Goal: Transaction & Acquisition: Book appointment/travel/reservation

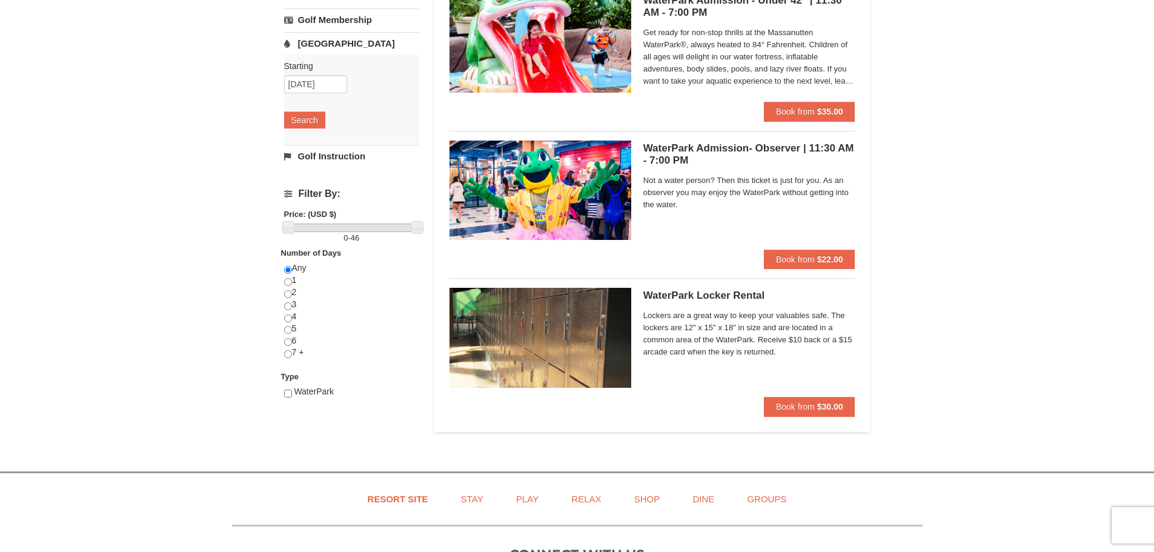
scroll to position [303, 0]
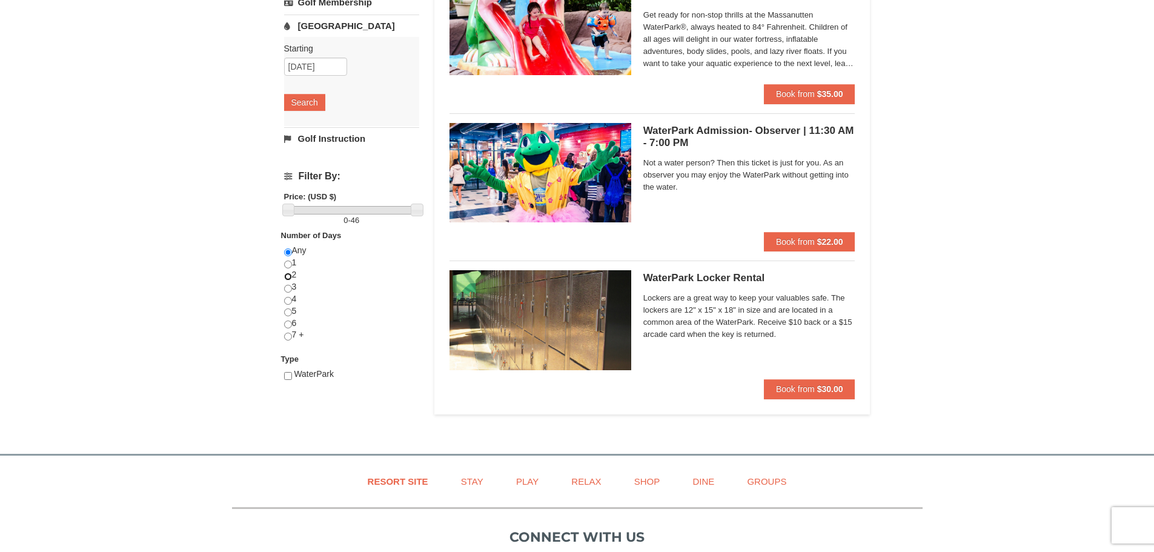
click at [289, 276] on input "radio" at bounding box center [288, 277] width 8 height 8
radio input "true"
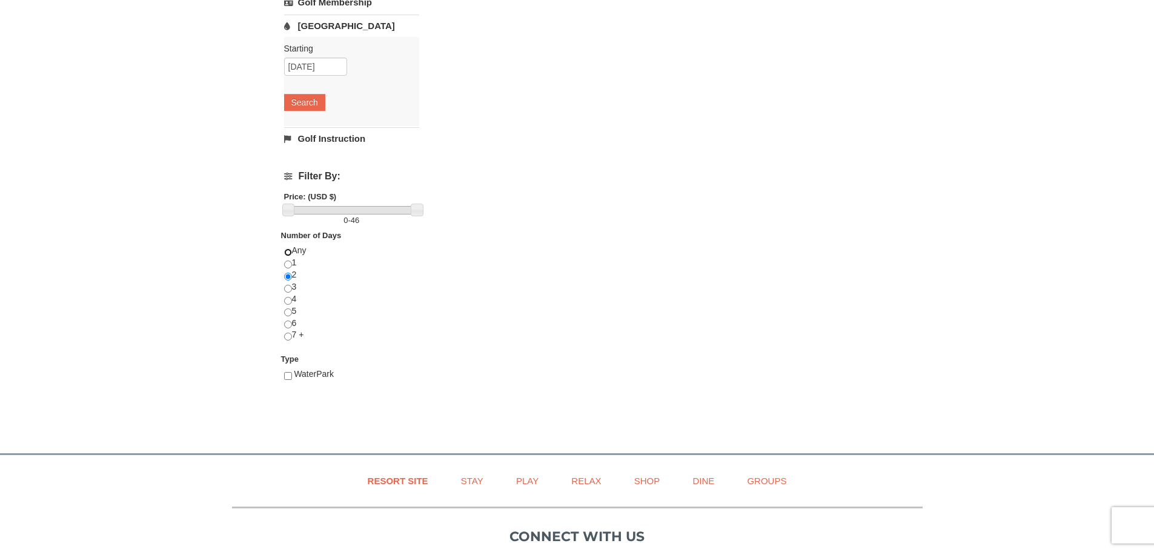
click at [287, 252] on input "radio" at bounding box center [288, 252] width 8 height 8
radio input "true"
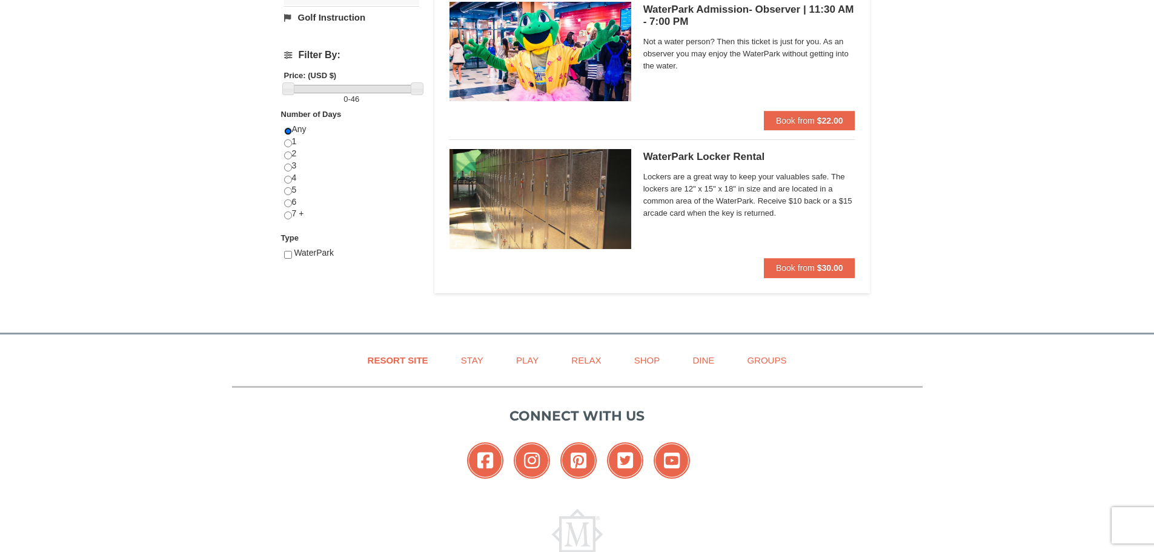
scroll to position [0, 0]
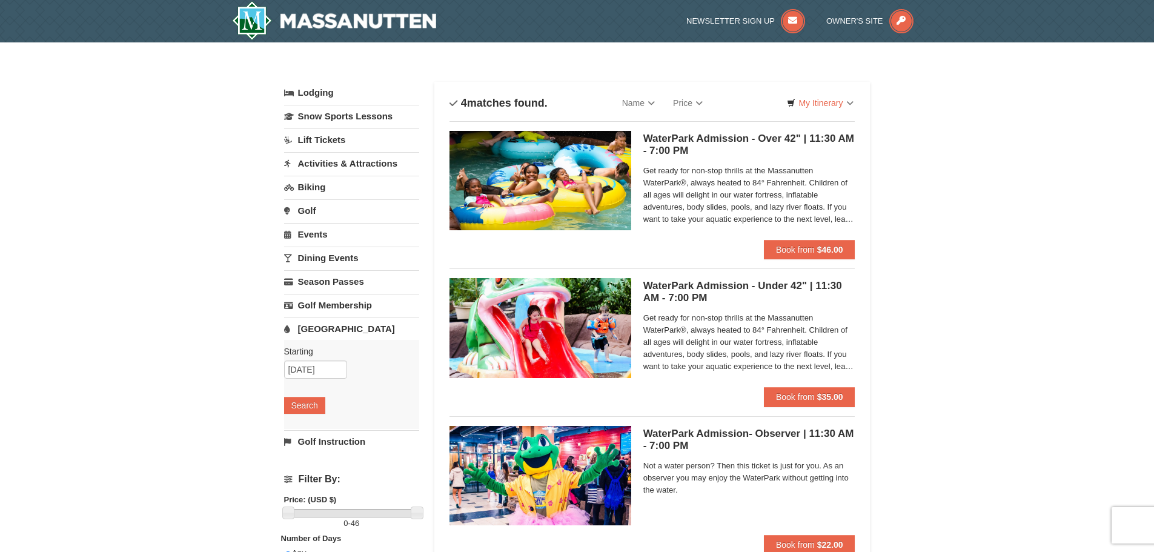
click at [342, 162] on link "Activities & Attractions" at bounding box center [351, 163] width 135 height 22
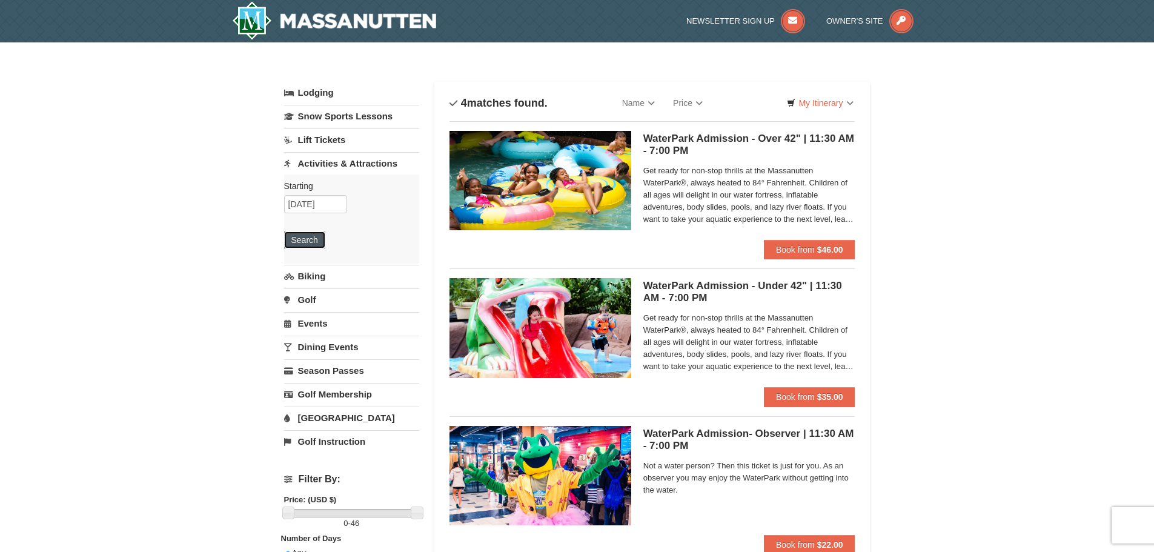
click at [313, 235] on button "Search" at bounding box center [304, 239] width 41 height 17
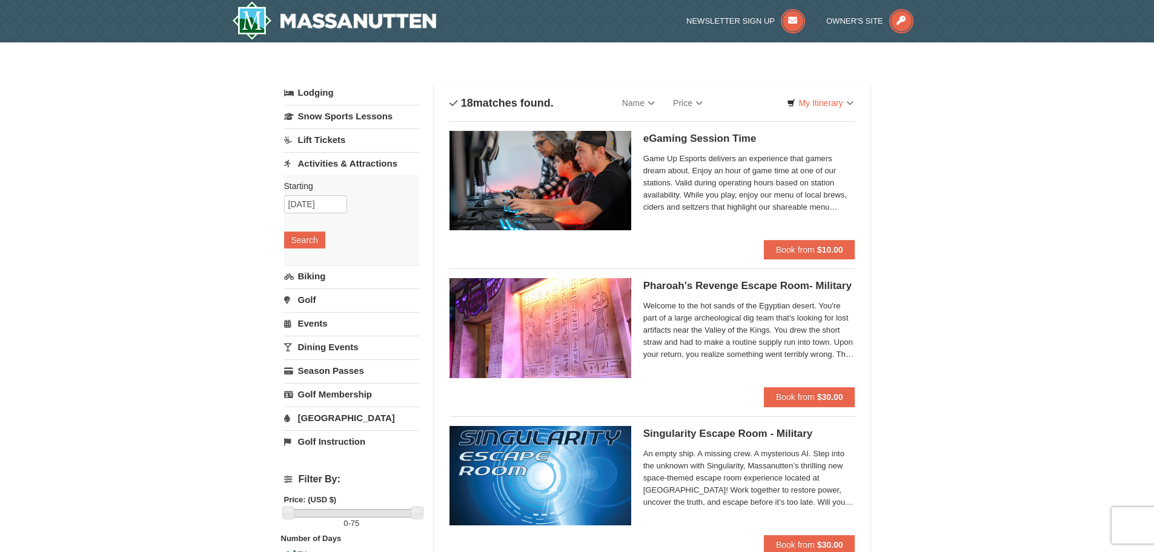
click at [295, 301] on link "Golf" at bounding box center [351, 299] width 135 height 22
click at [297, 287] on button "Search" at bounding box center [304, 287] width 41 height 17
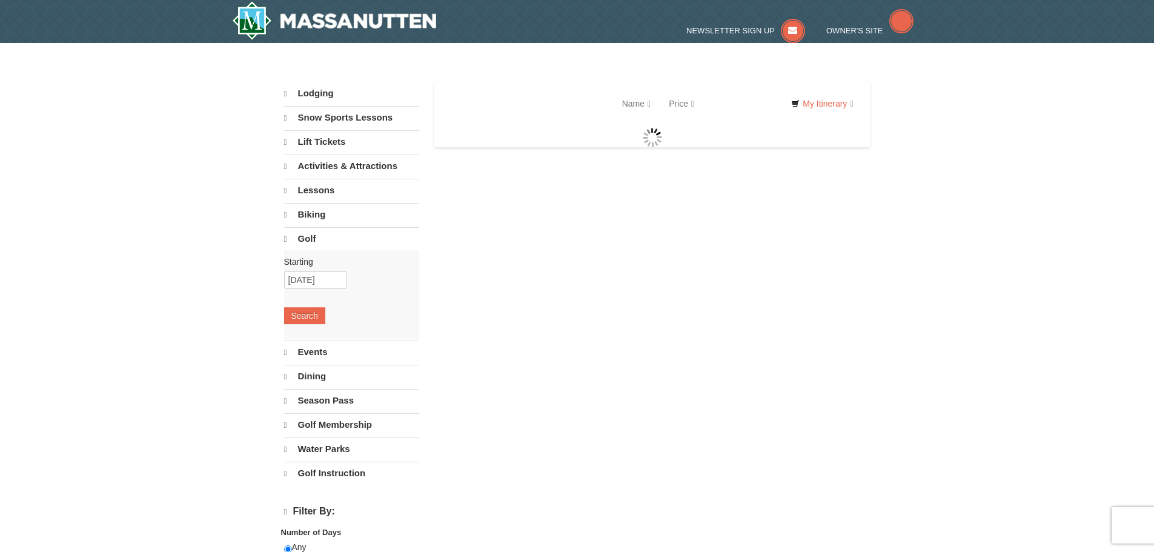
select select "10"
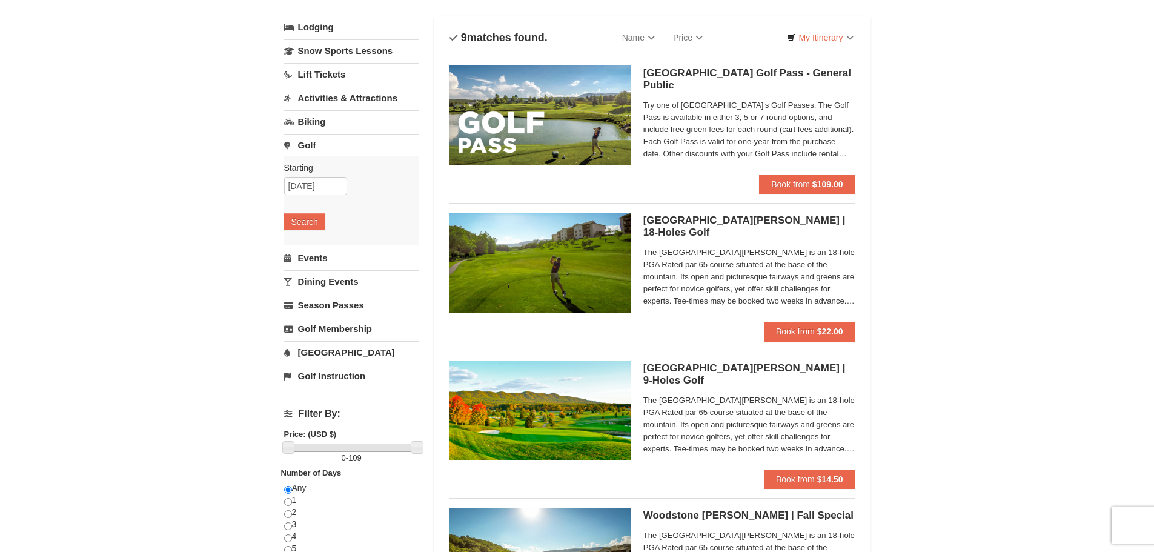
scroll to position [61, 0]
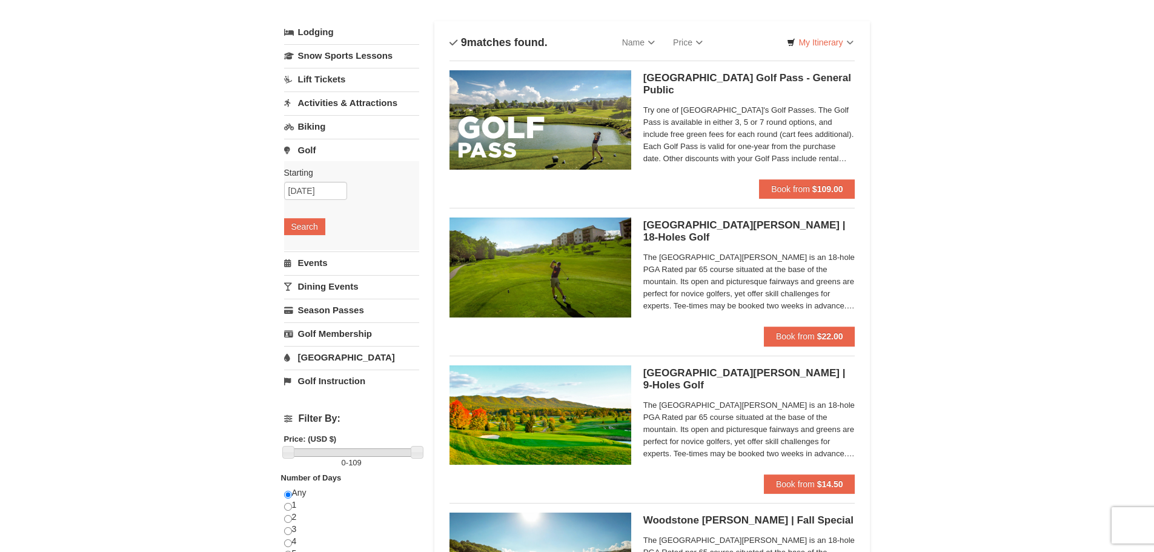
click at [317, 259] on link "Events" at bounding box center [351, 262] width 135 height 22
click at [310, 256] on button "Search" at bounding box center [304, 250] width 41 height 17
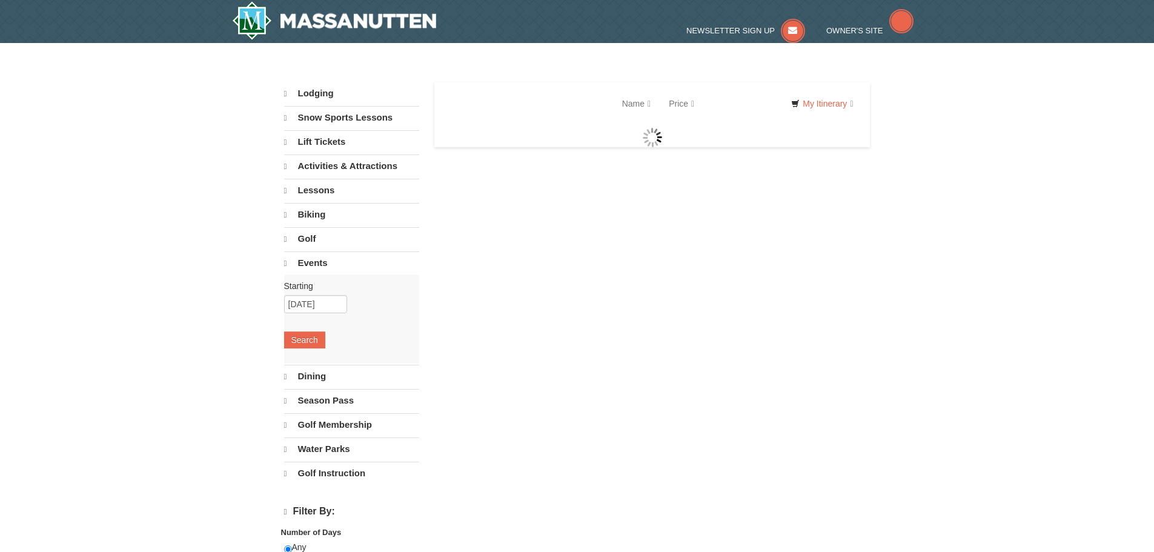
select select "10"
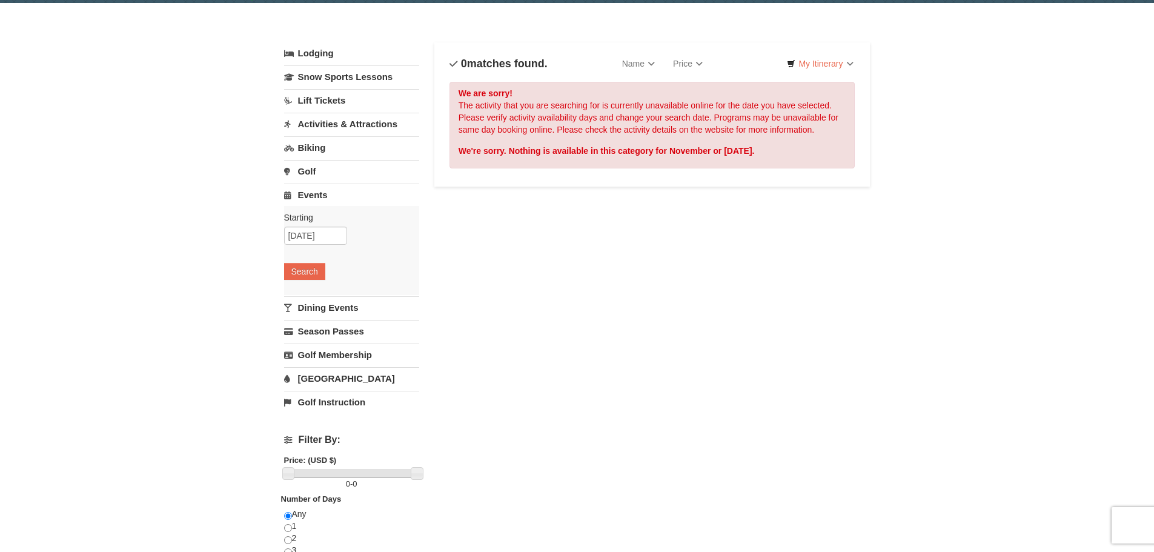
scroll to position [61, 0]
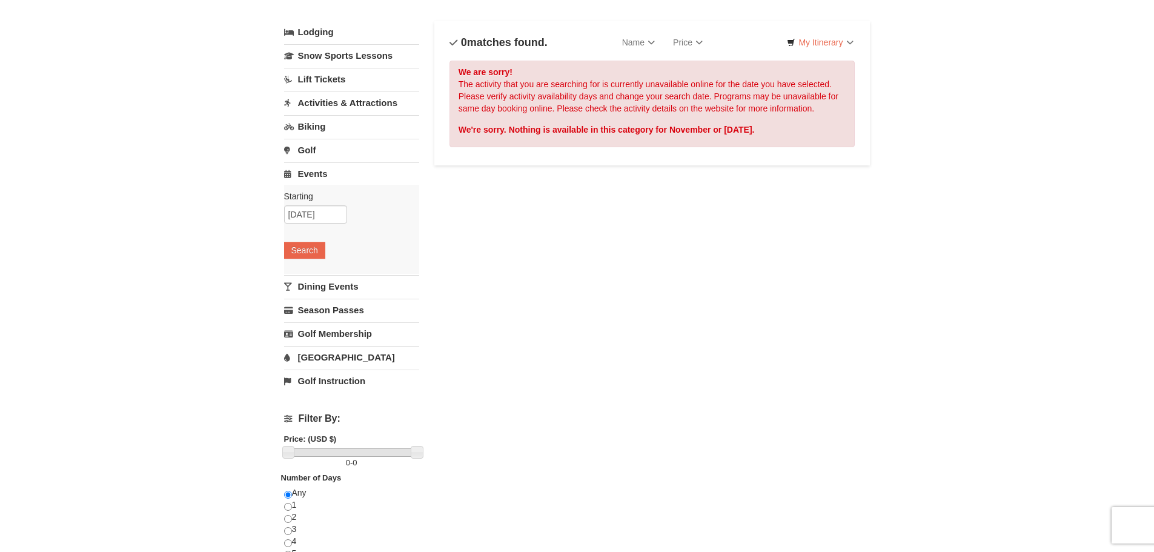
click at [315, 284] on link "Dining Events" at bounding box center [351, 286] width 135 height 22
click at [298, 271] on button "Search" at bounding box center [304, 273] width 41 height 17
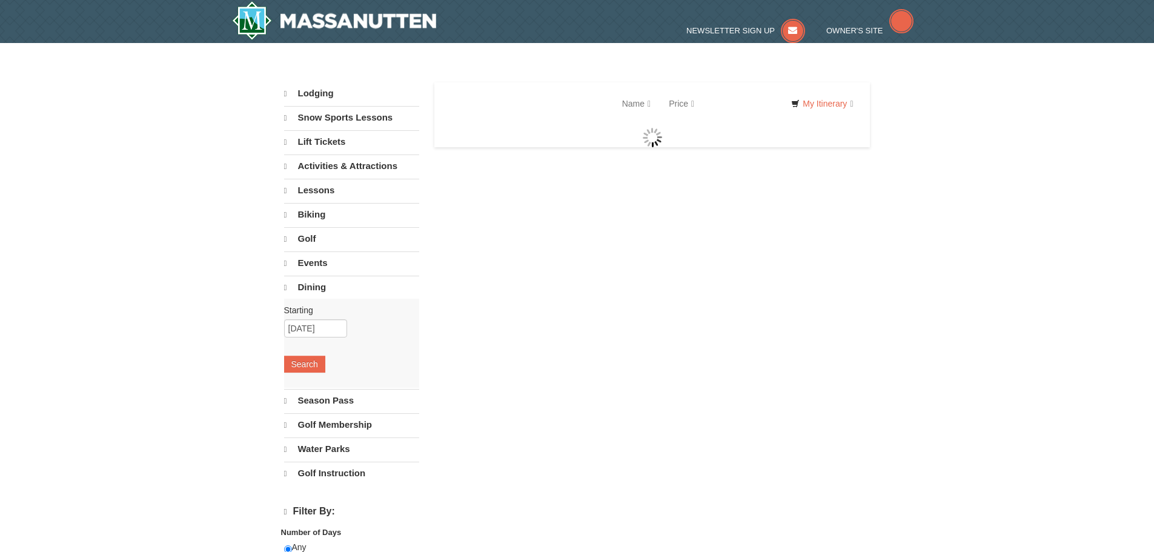
select select "10"
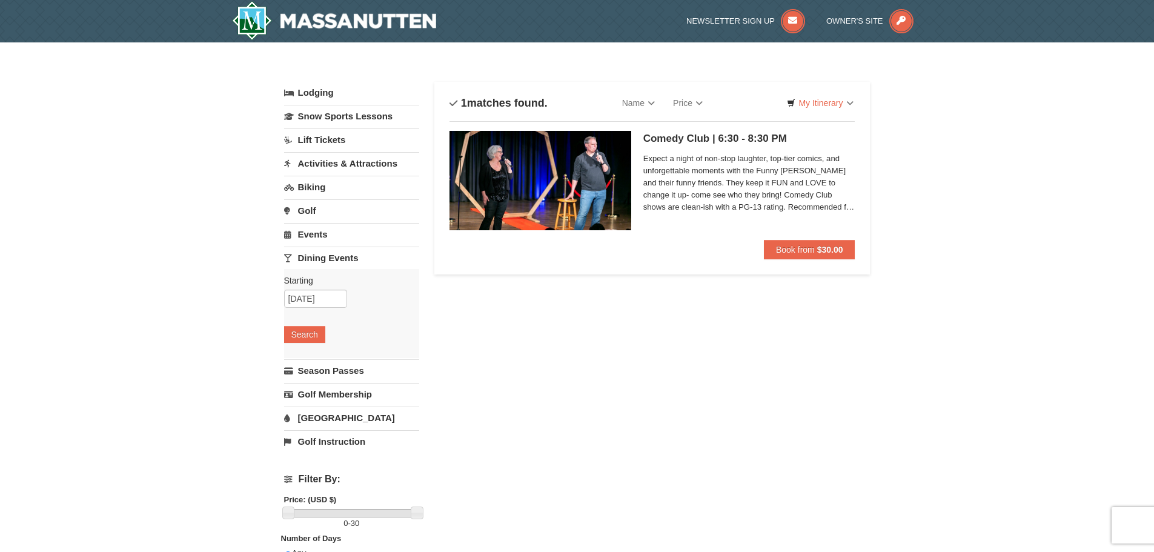
click at [316, 416] on link "[GEOGRAPHIC_DATA]" at bounding box center [351, 418] width 135 height 22
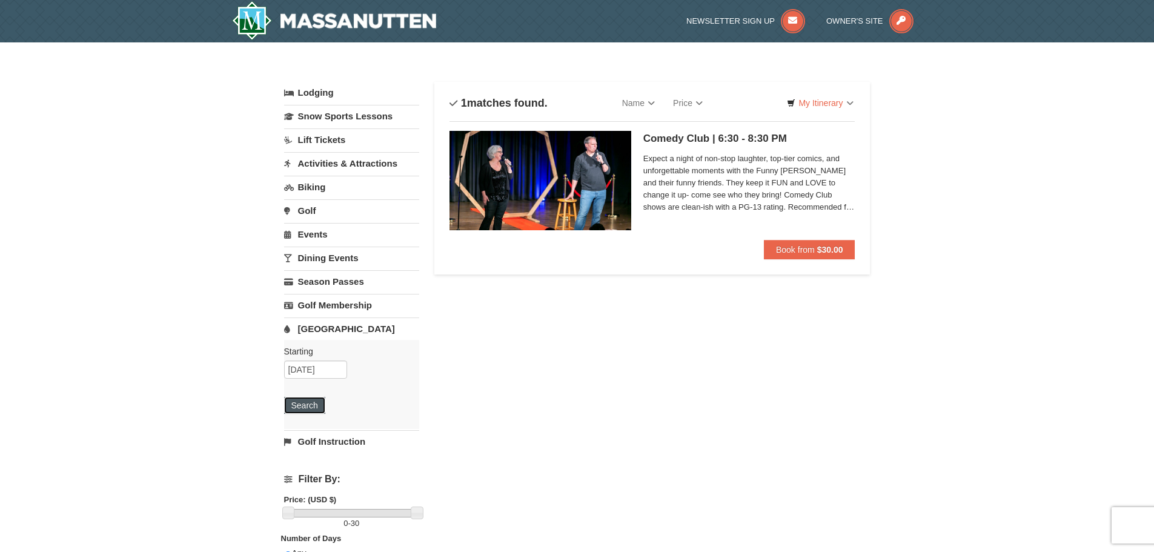
click at [305, 400] on button "Search" at bounding box center [304, 405] width 41 height 17
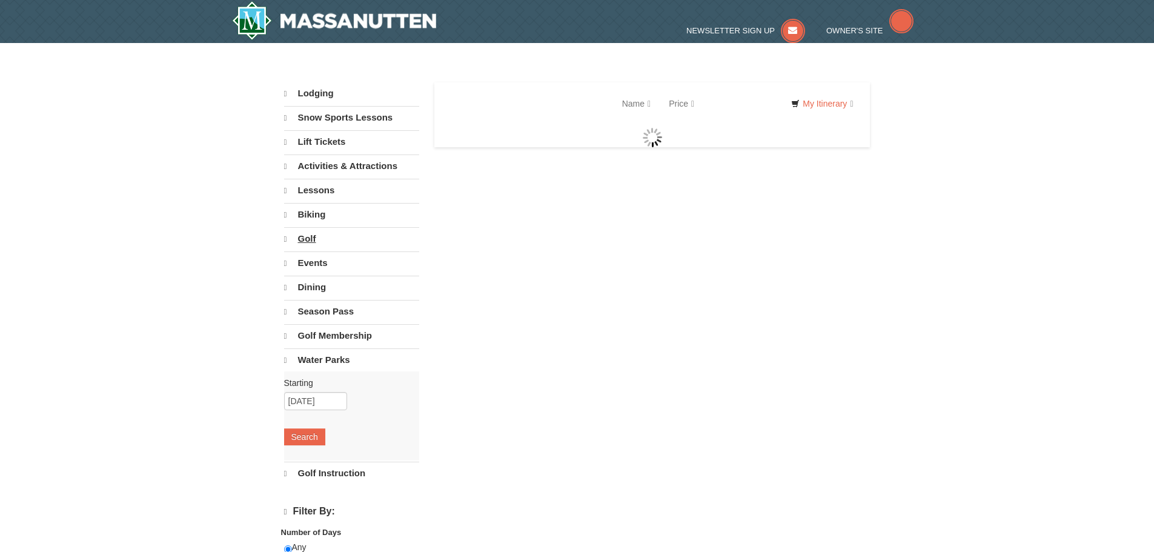
select select "10"
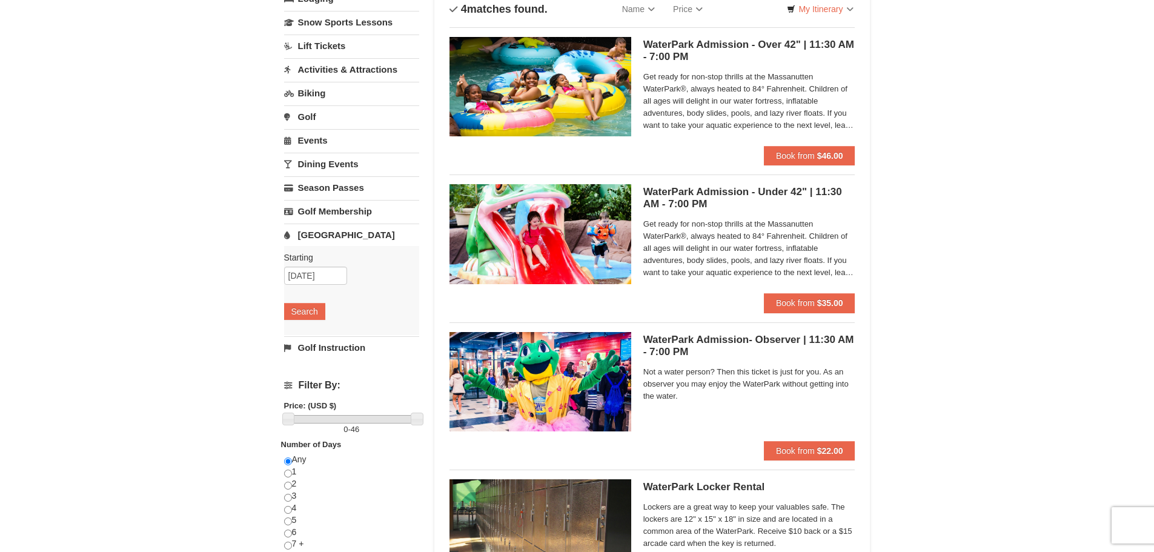
scroll to position [121, 0]
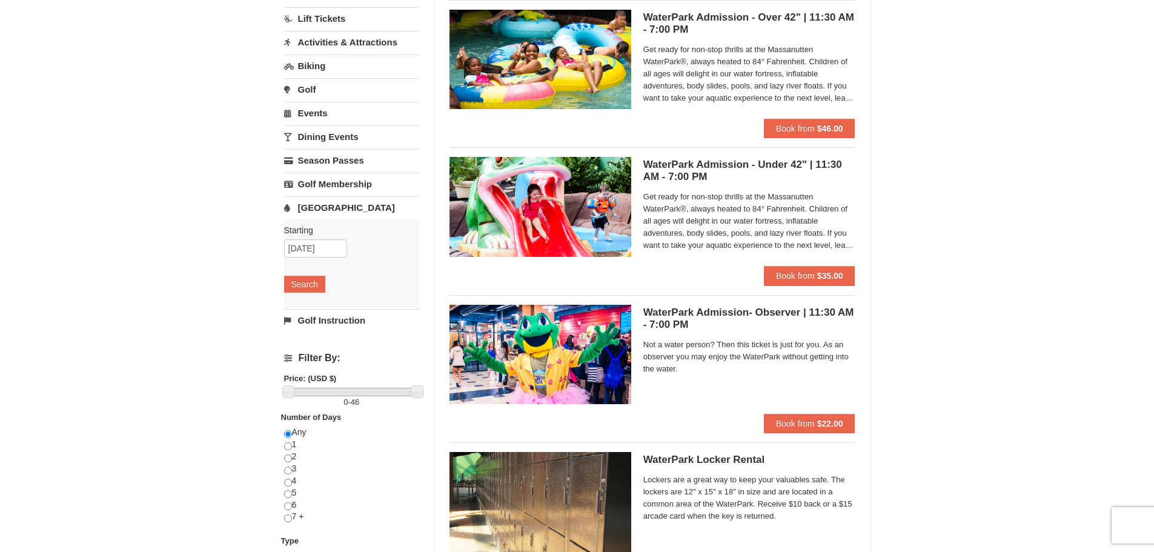
click at [305, 319] on link "Golf Instruction" at bounding box center [351, 320] width 135 height 22
click at [303, 309] on button "Search" at bounding box center [304, 307] width 41 height 17
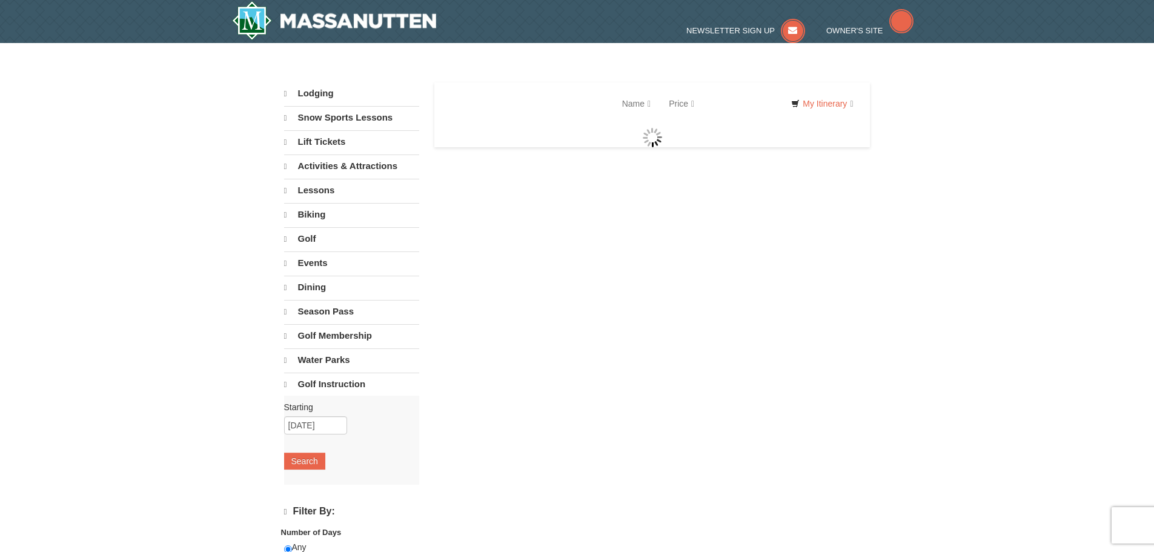
select select "10"
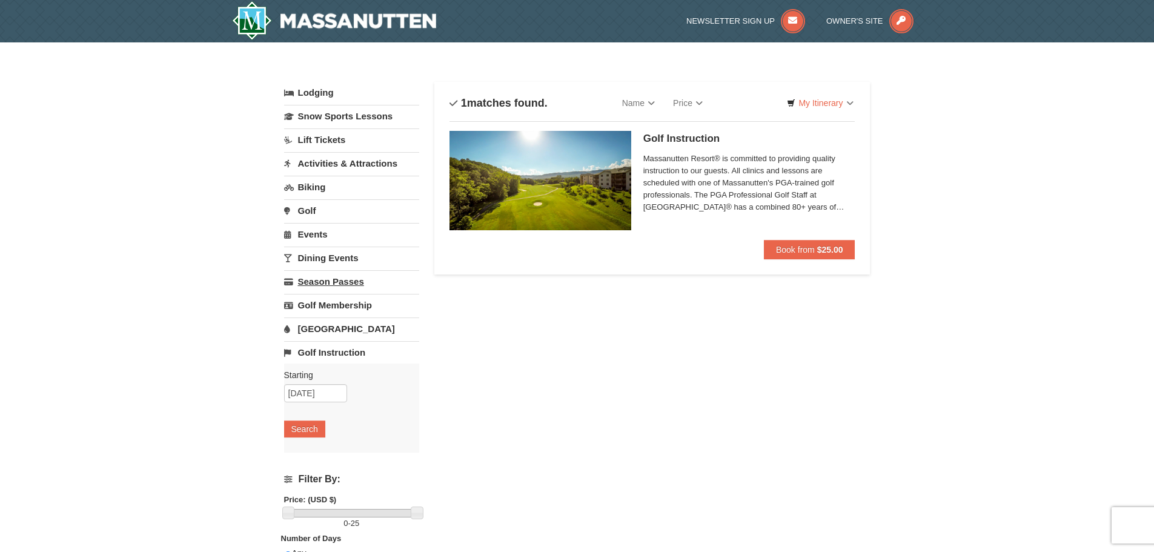
click at [312, 274] on link "Season Passes" at bounding box center [351, 281] width 135 height 22
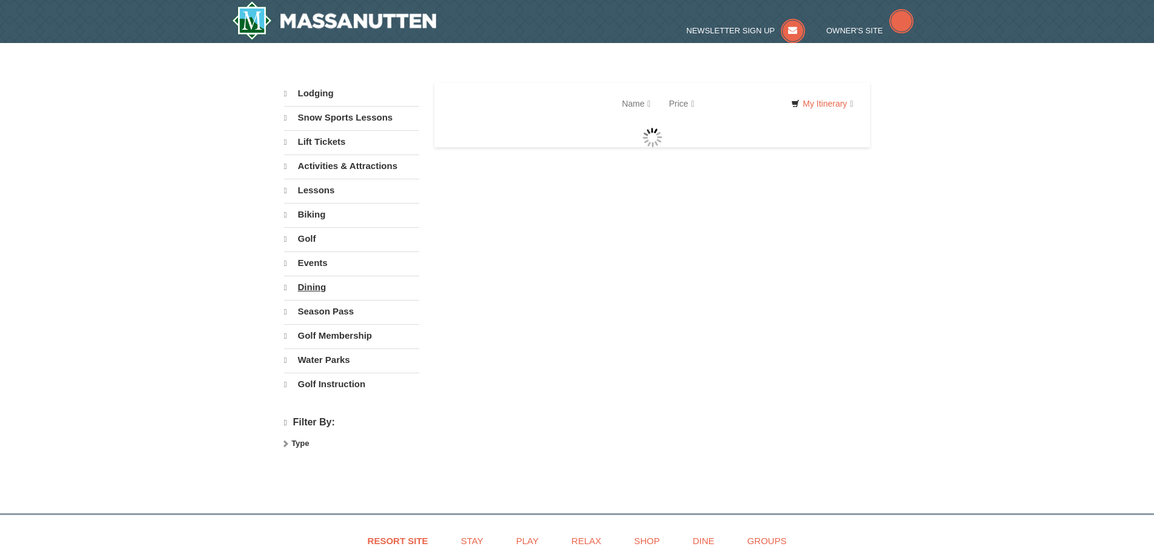
select select "10"
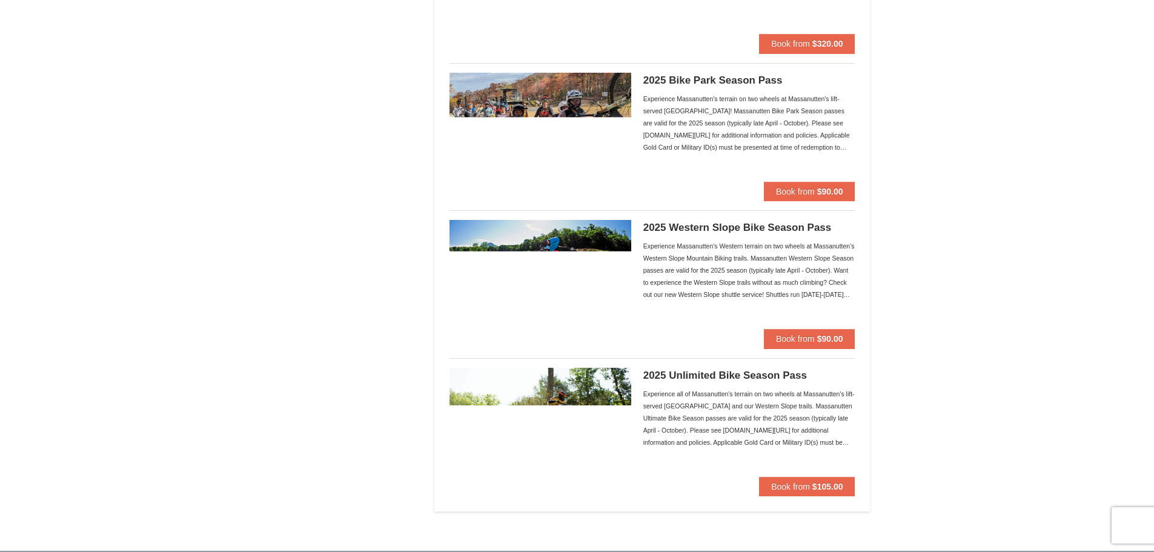
scroll to position [1380, 0]
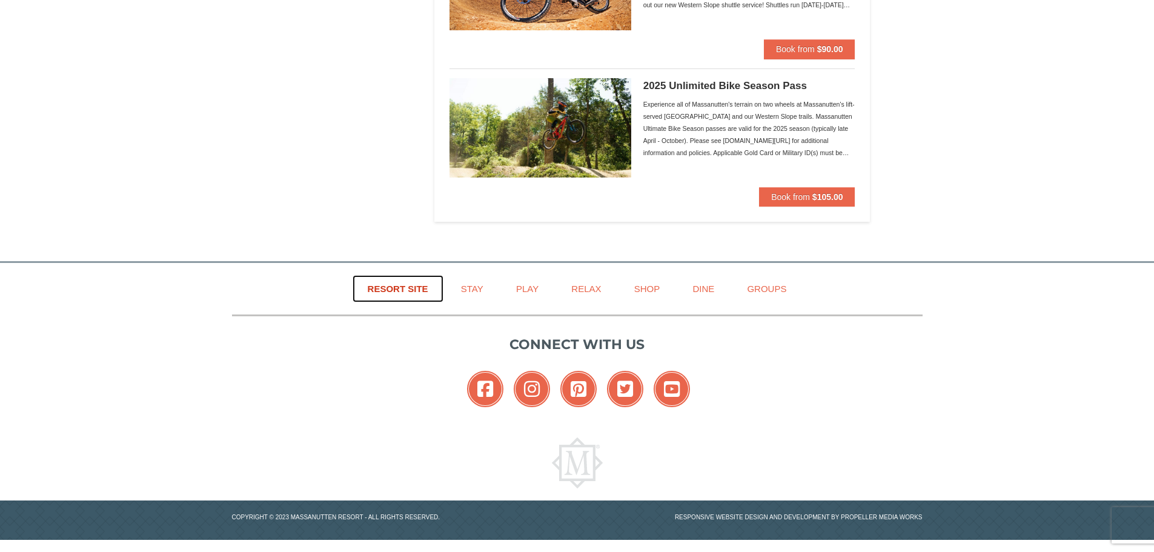
click at [421, 290] on link "Resort Site" at bounding box center [398, 288] width 91 height 27
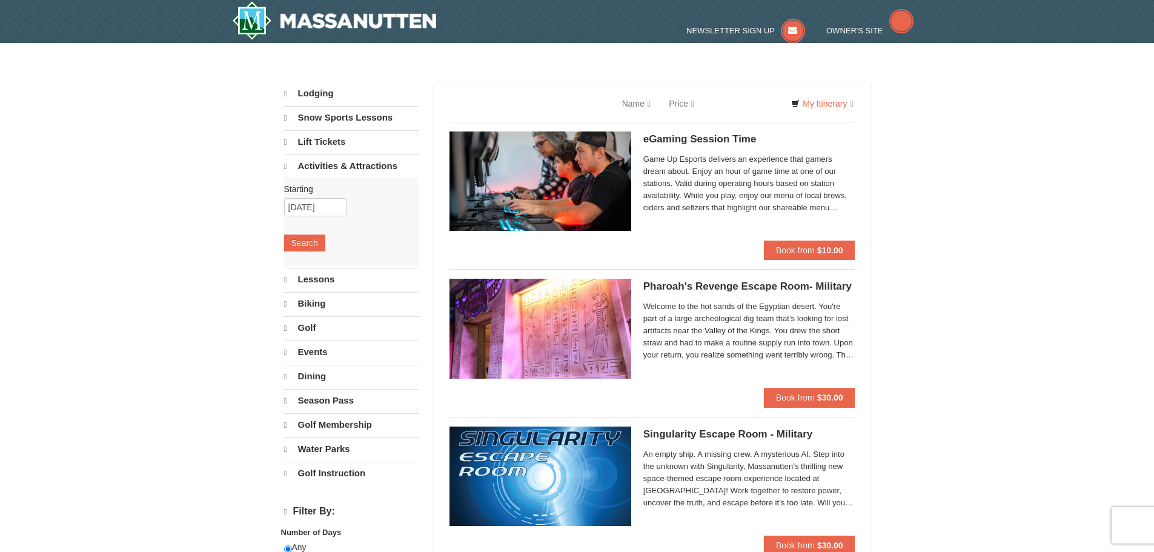
select select "10"
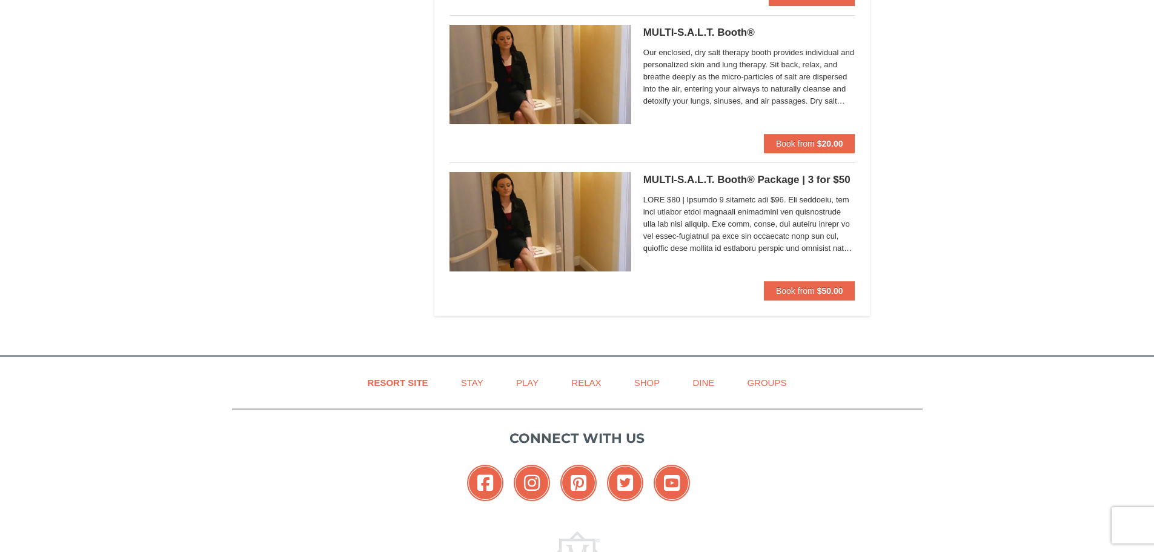
scroll to position [2560, 0]
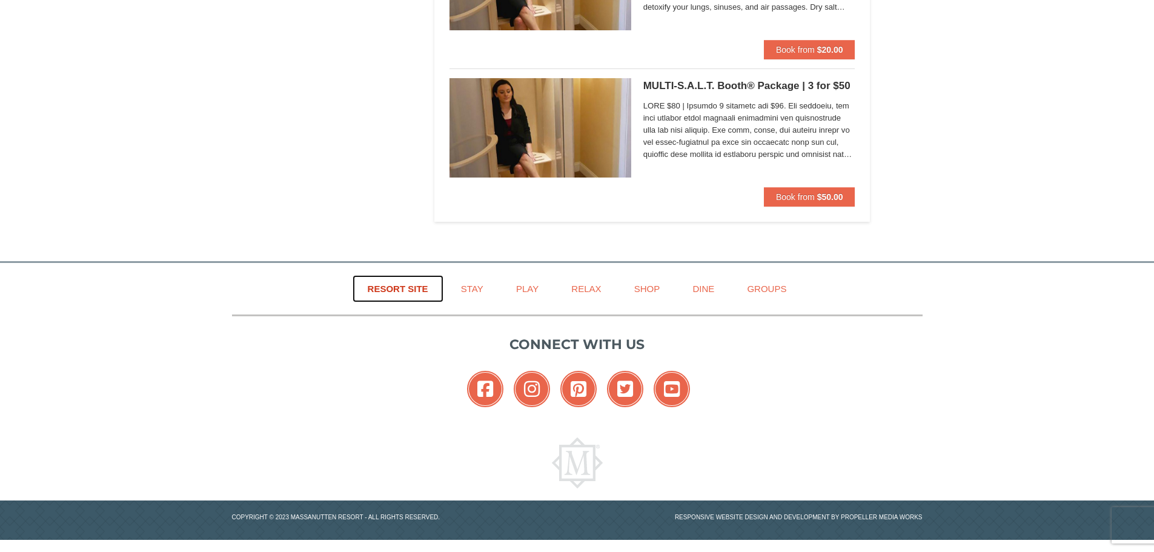
click at [401, 288] on link "Resort Site" at bounding box center [398, 288] width 91 height 27
